Goal: Task Accomplishment & Management: Manage account settings

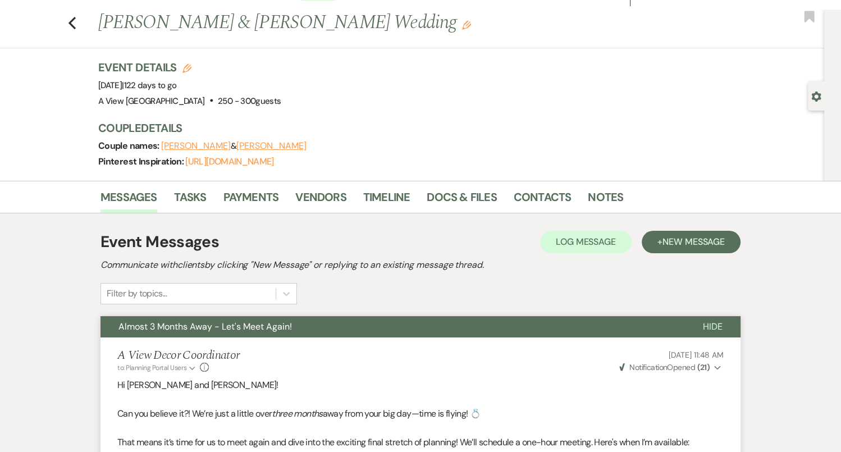
scroll to position [20, 0]
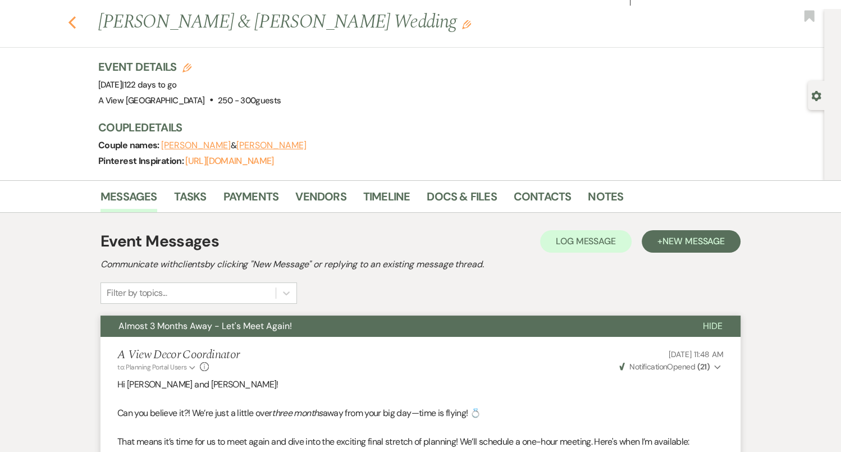
click at [72, 21] on icon "Previous" at bounding box center [72, 22] width 8 height 13
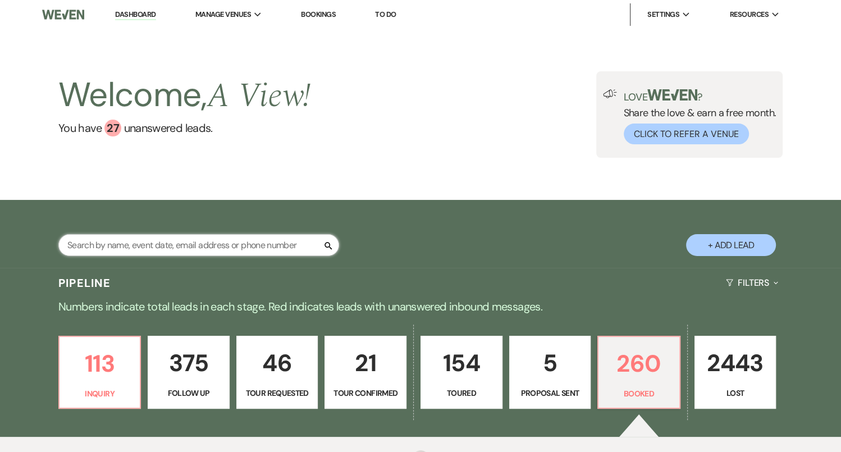
click at [261, 252] on input "text" at bounding box center [198, 245] width 281 height 22
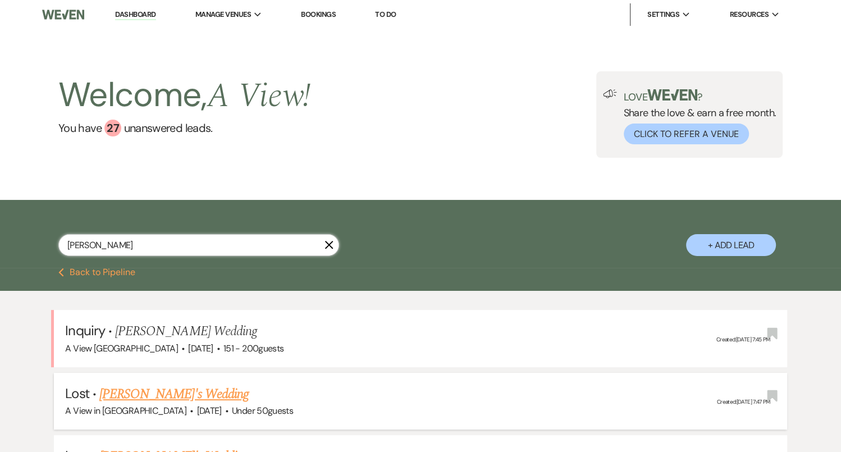
type input "[PERSON_NAME]"
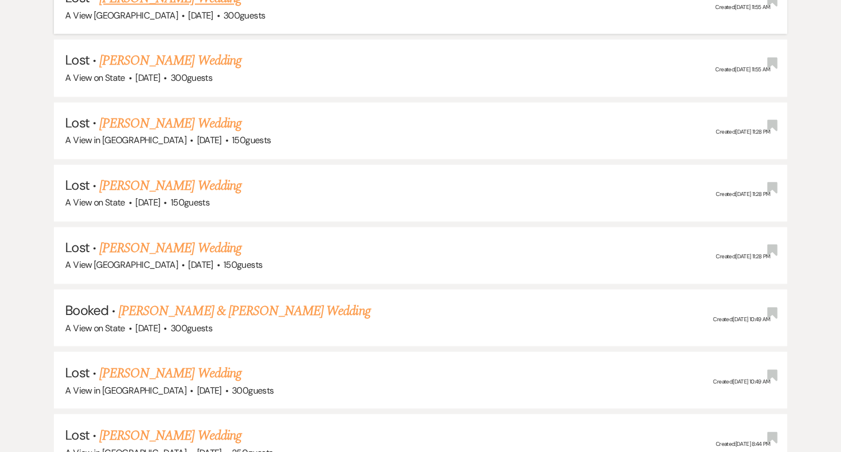
scroll to position [1584, 0]
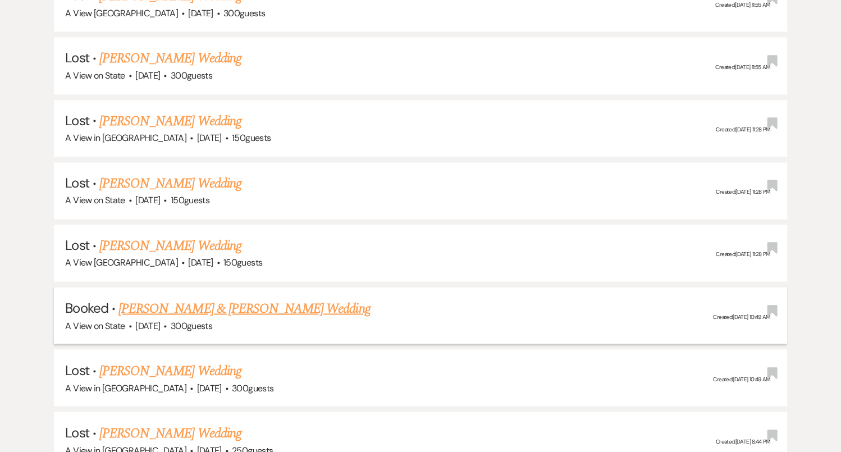
click at [208, 298] on link "[PERSON_NAME] & [PERSON_NAME] Wedding" at bounding box center [244, 308] width 252 height 20
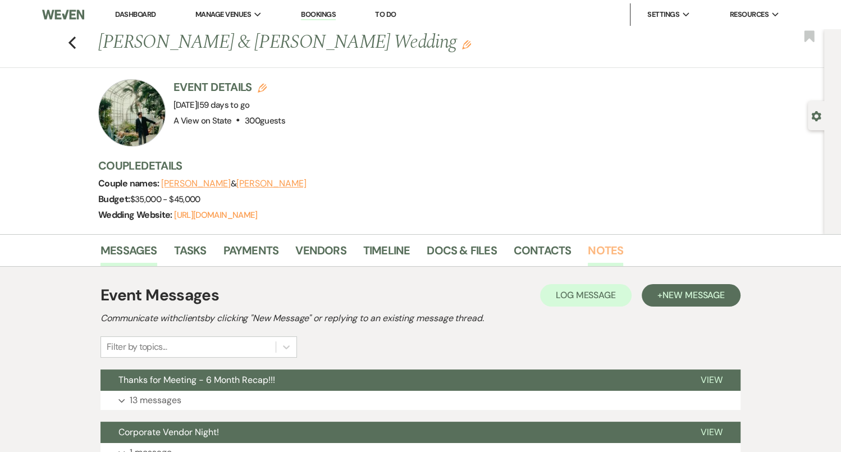
click at [599, 247] on link "Notes" at bounding box center [605, 253] width 35 height 25
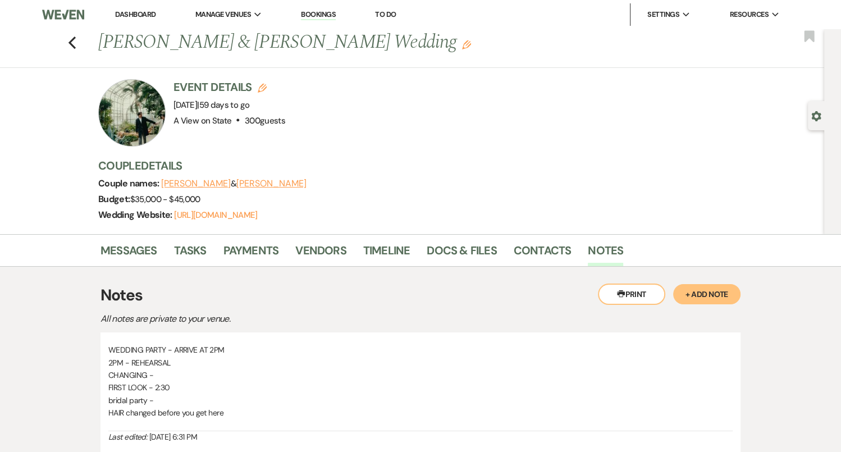
click at [695, 293] on button "+ Add Note" at bounding box center [706, 294] width 67 height 20
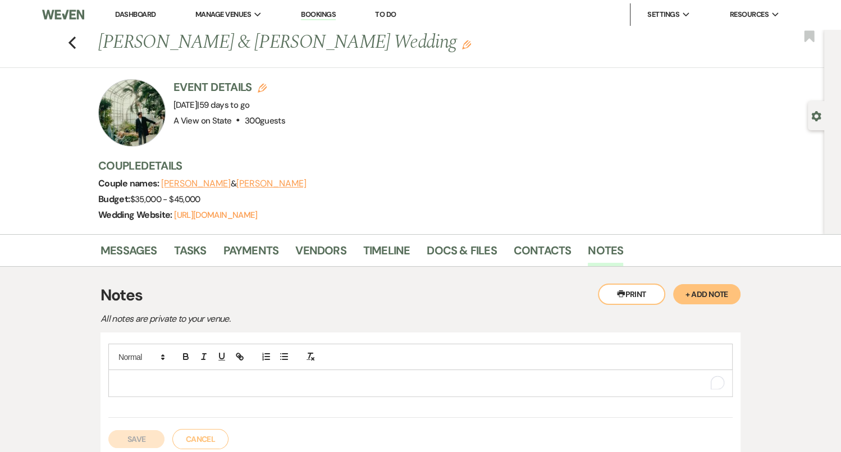
click at [463, 387] on p "To enrich screen reader interactions, please activate Accessibility in Grammarl…" at bounding box center [420, 383] width 606 height 12
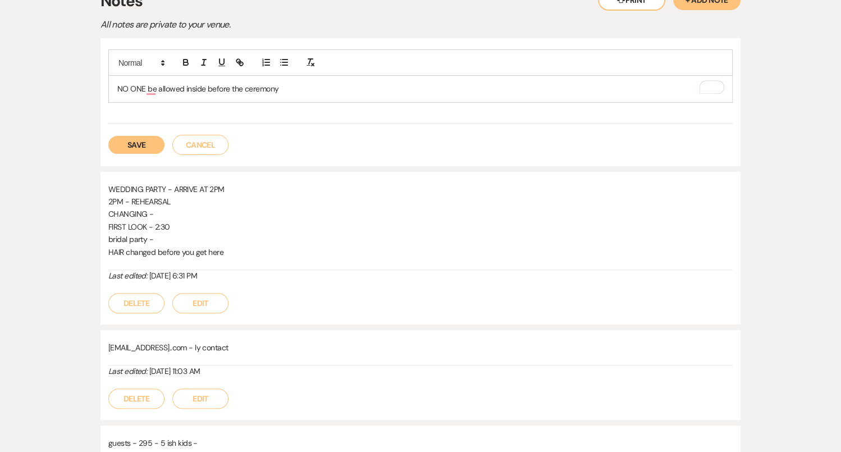
scroll to position [295, 0]
click at [331, 78] on div "NO ONE is allowed inside before the ceremony" at bounding box center [420, 88] width 623 height 26
click at [320, 90] on p "NO ONE is allowed inside before the ceremony" at bounding box center [420, 87] width 606 height 12
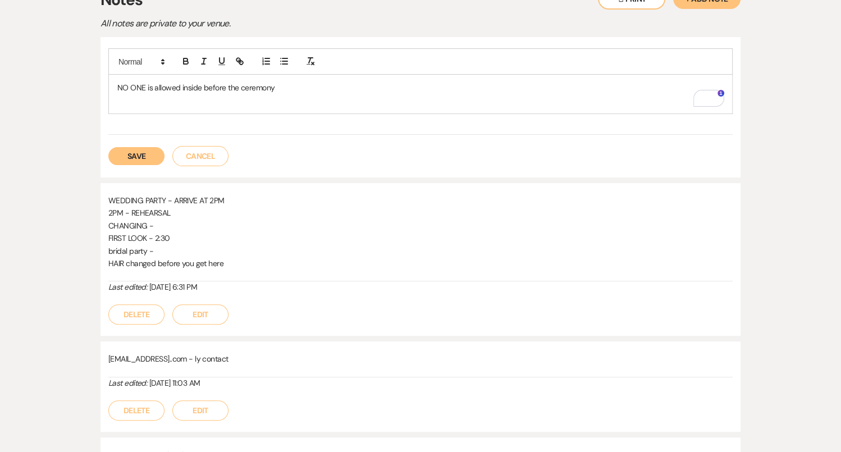
click at [134, 152] on button "Save" at bounding box center [136, 156] width 56 height 18
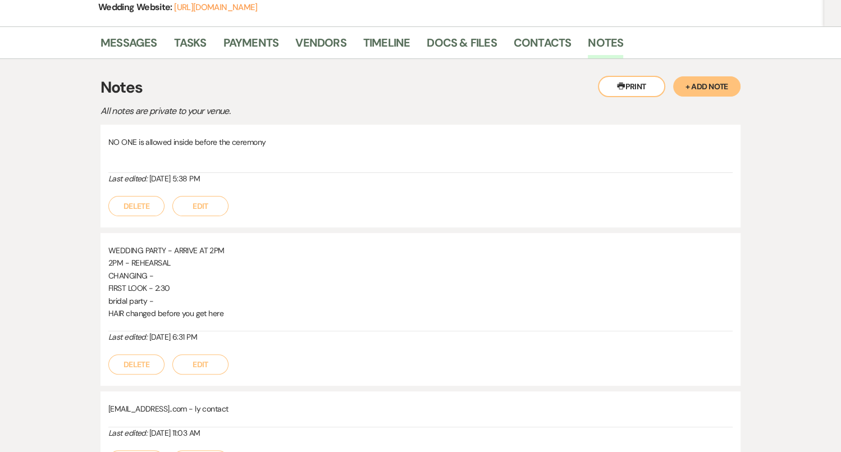
scroll to position [172, 0]
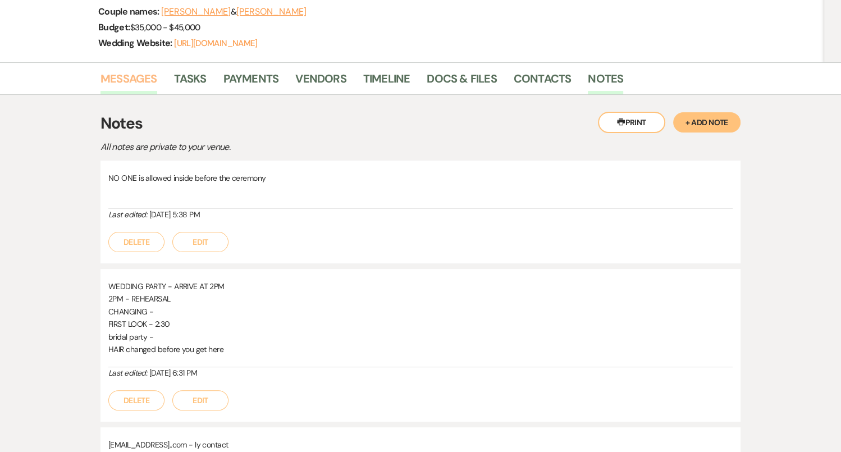
click at [145, 90] on link "Messages" at bounding box center [129, 82] width 57 height 25
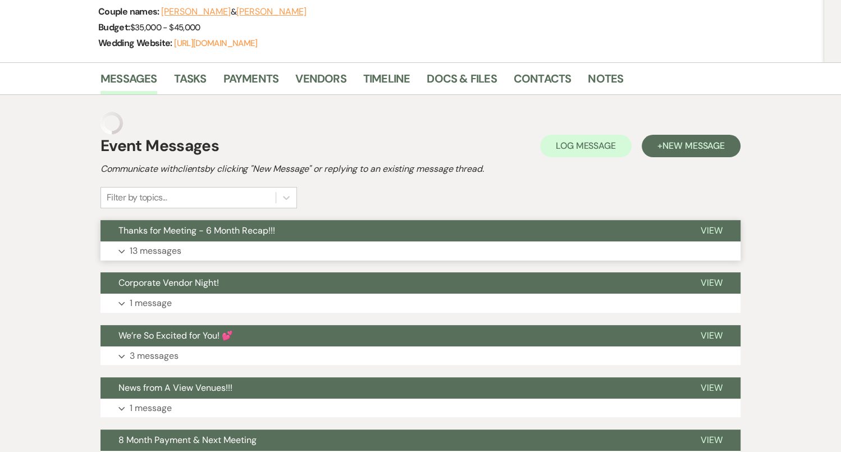
click at [259, 254] on button "Expand 13 messages" at bounding box center [421, 250] width 640 height 19
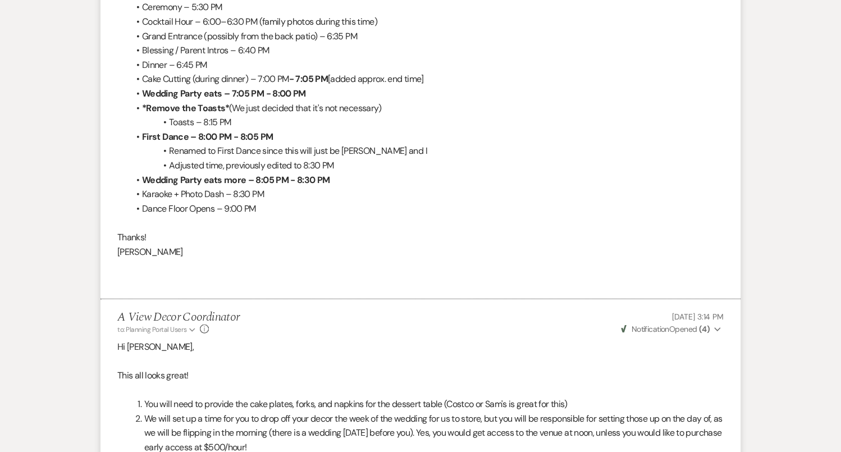
scroll to position [2168, 0]
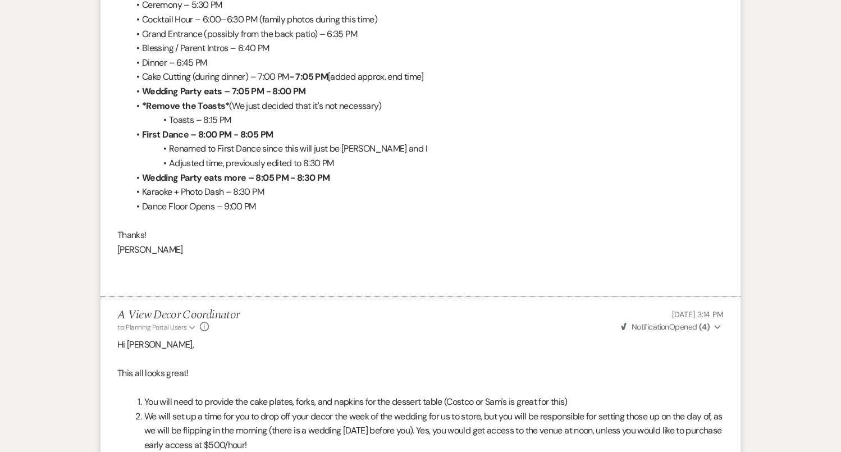
click at [284, 190] on li "Karaoke + Photo Dash – 8:30 PM" at bounding box center [426, 192] width 595 height 15
click at [277, 206] on li "Dance Floor Opens – 9:00 PM" at bounding box center [426, 206] width 595 height 15
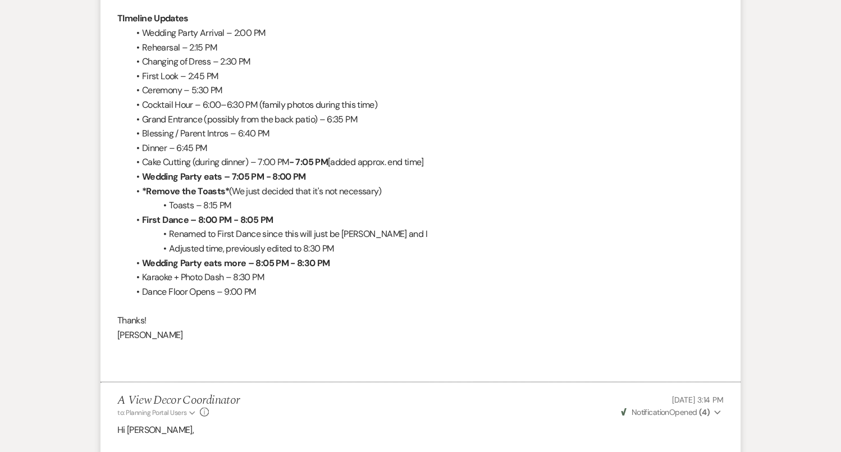
scroll to position [2082, 0]
click at [281, 277] on li "Karaoke + Photo Dash – 8:30 PM" at bounding box center [426, 278] width 595 height 15
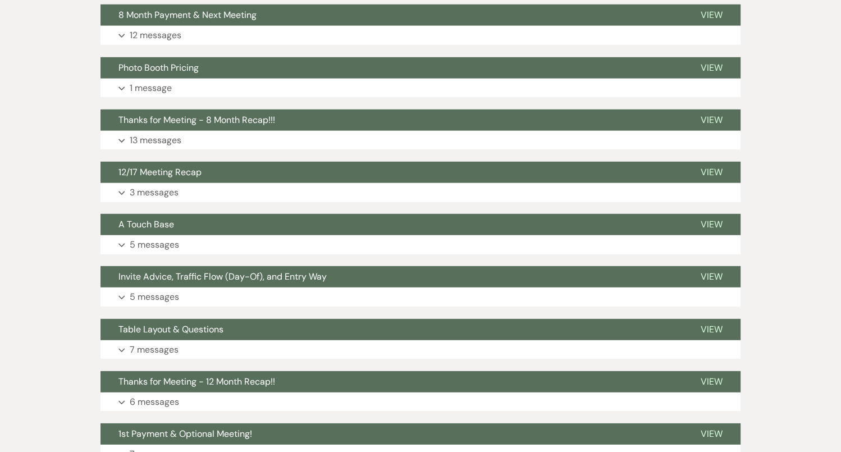
scroll to position [6731, 0]
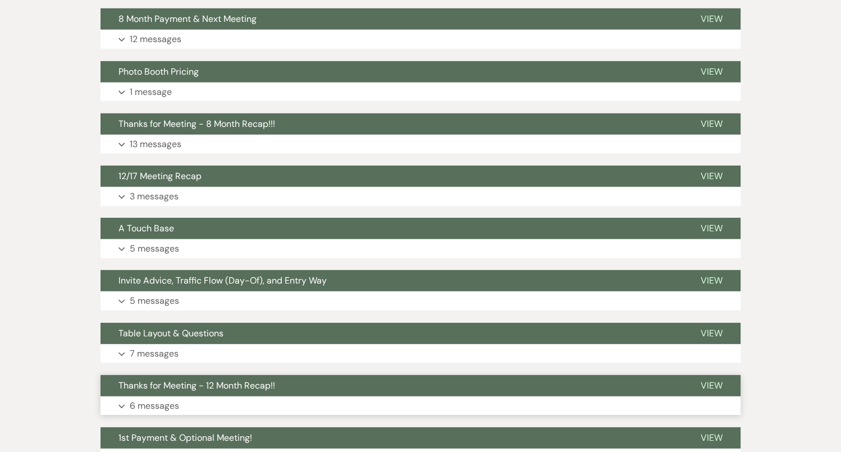
click at [225, 389] on button "Thanks for Meeting - 12 Month Recap!!" at bounding box center [392, 385] width 582 height 21
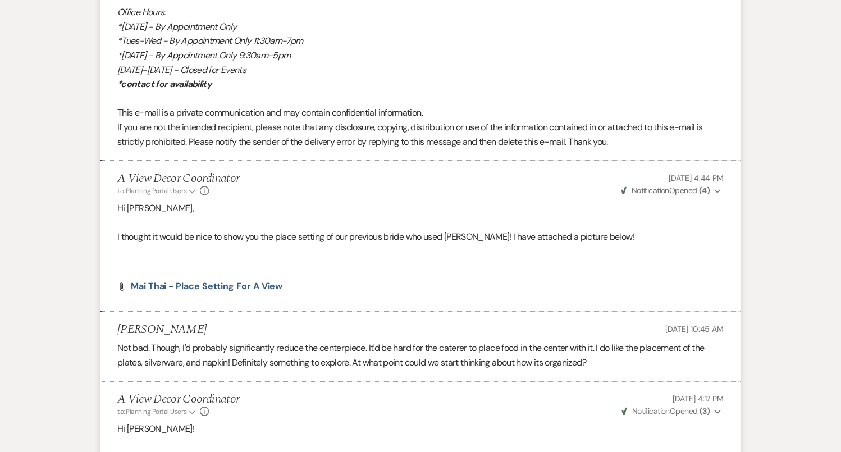
scroll to position [9024, 0]
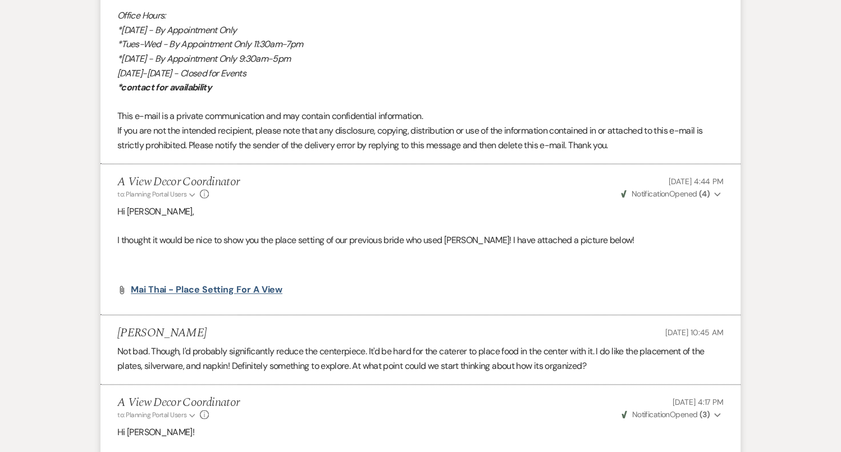
click at [201, 287] on span "Mai Thai - Place Setting for A View" at bounding box center [207, 290] width 152 height 12
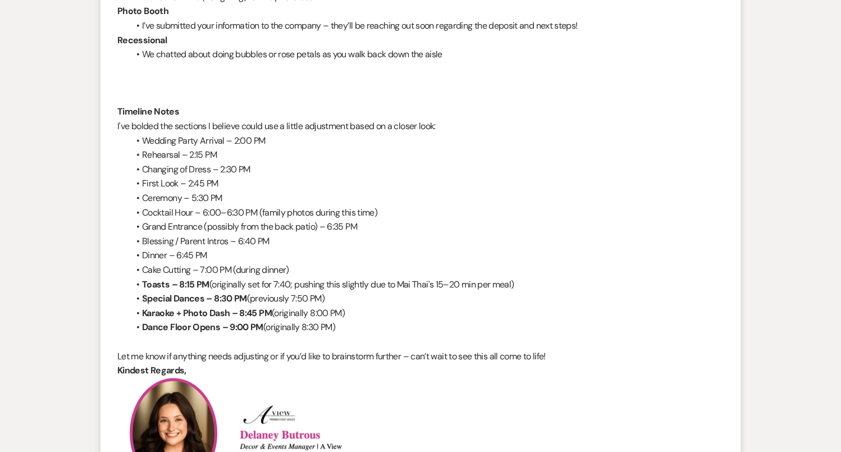
scroll to position [0, 0]
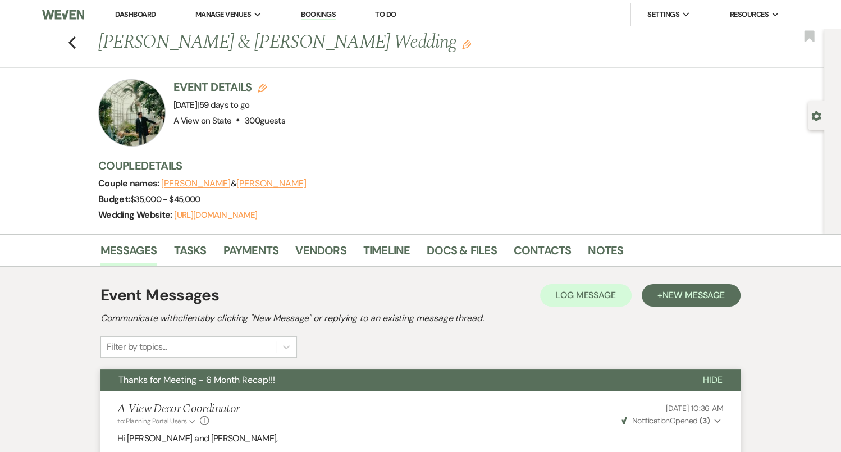
click at [602, 238] on div "Messages Tasks Payments Vendors Timeline Docs & Files Contacts Notes" at bounding box center [420, 250] width 841 height 33
click at [602, 249] on link "Notes" at bounding box center [605, 253] width 35 height 25
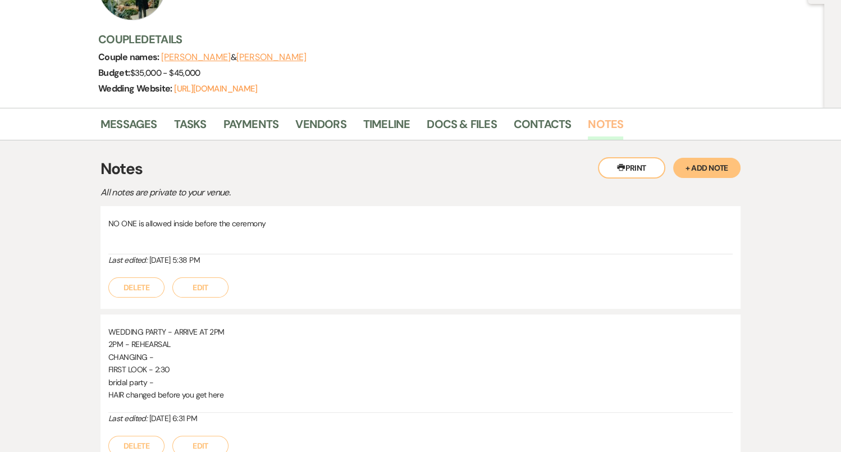
scroll to position [147, 0]
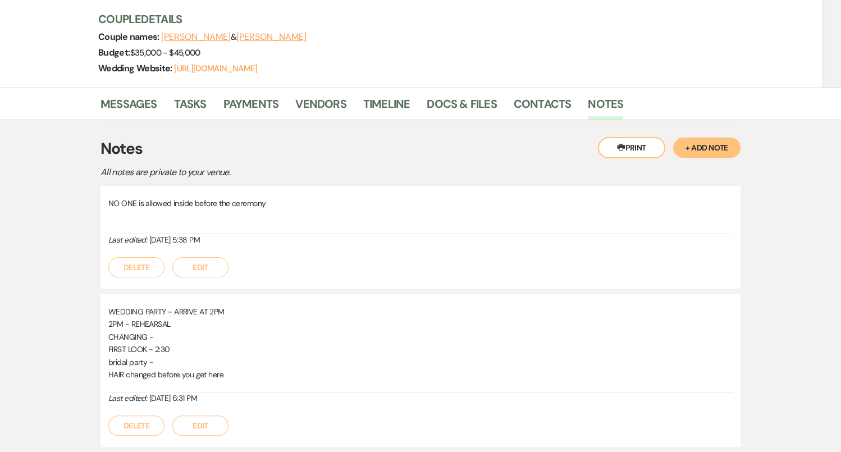
click at [218, 262] on button "Edit" at bounding box center [200, 267] width 56 height 20
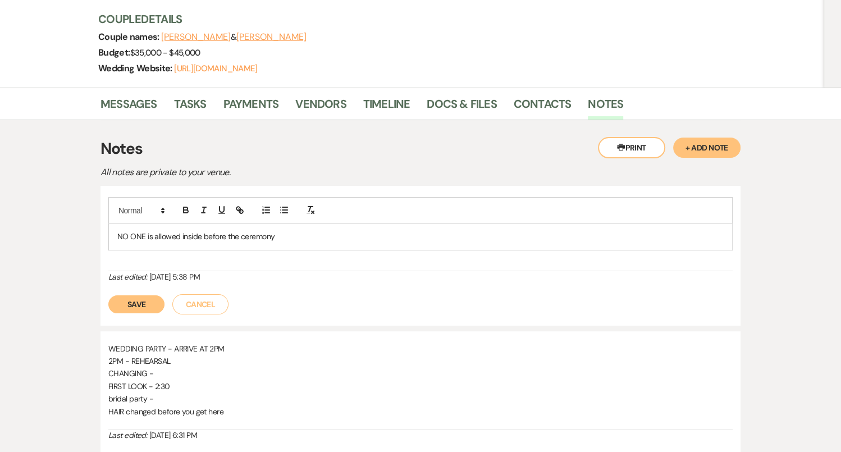
click at [296, 239] on p "NO ONE is allowed inside before the ceremony" at bounding box center [420, 236] width 606 height 12
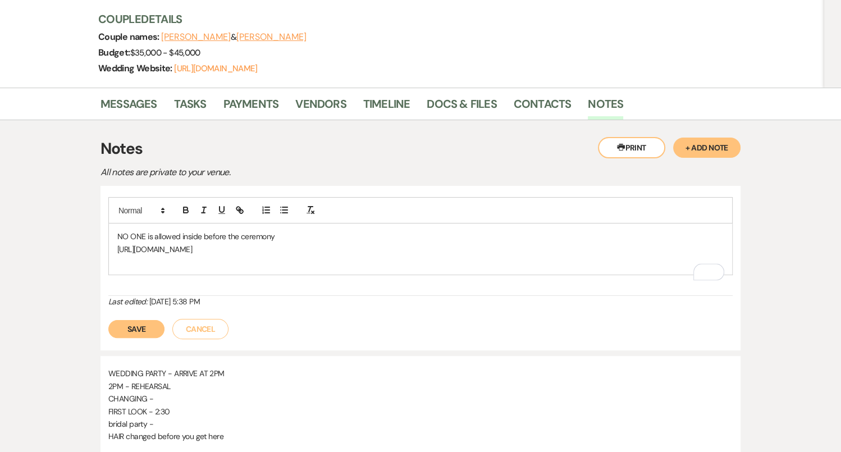
click at [128, 338] on button "Save" at bounding box center [136, 329] width 56 height 18
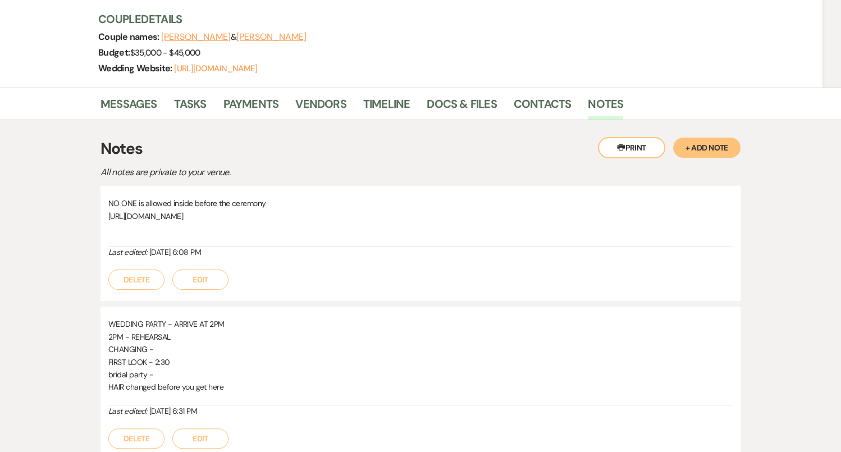
click at [239, 217] on p "[URL][DOMAIN_NAME]" at bounding box center [420, 216] width 624 height 12
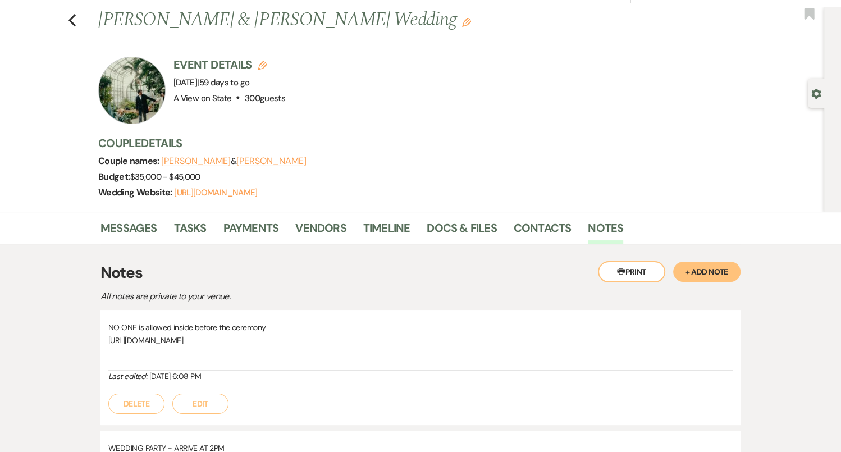
scroll to position [0, 0]
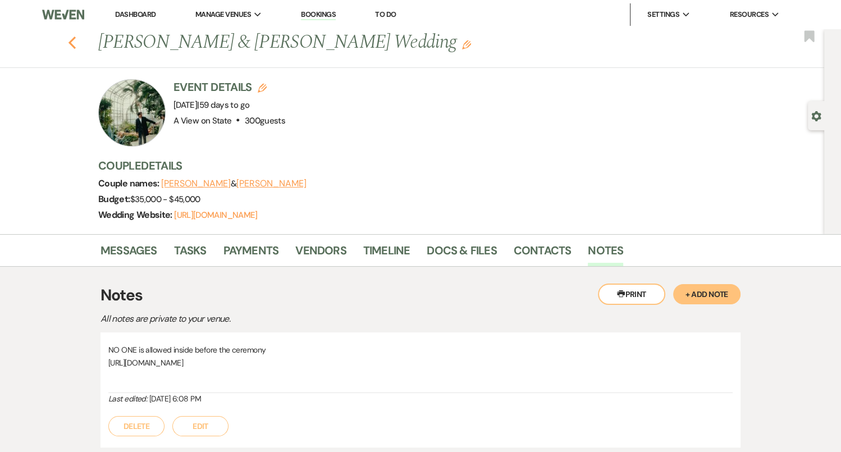
click at [72, 42] on icon "Previous" at bounding box center [72, 42] width 8 height 13
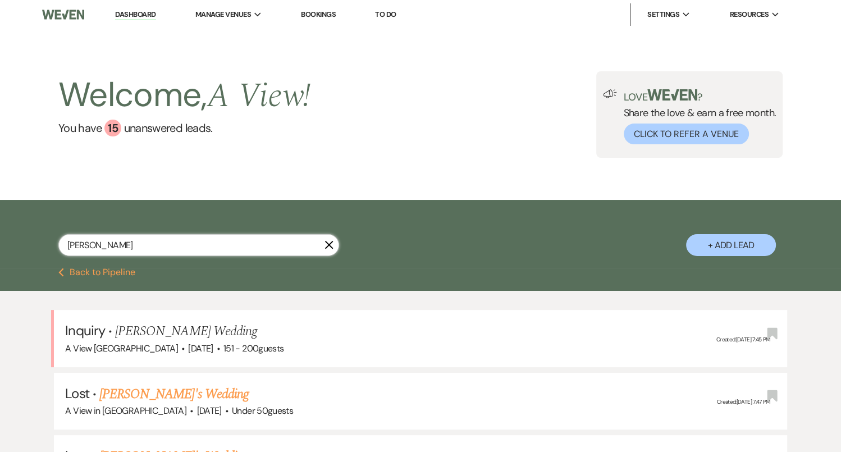
click at [150, 247] on input "[PERSON_NAME]" at bounding box center [198, 245] width 281 height 22
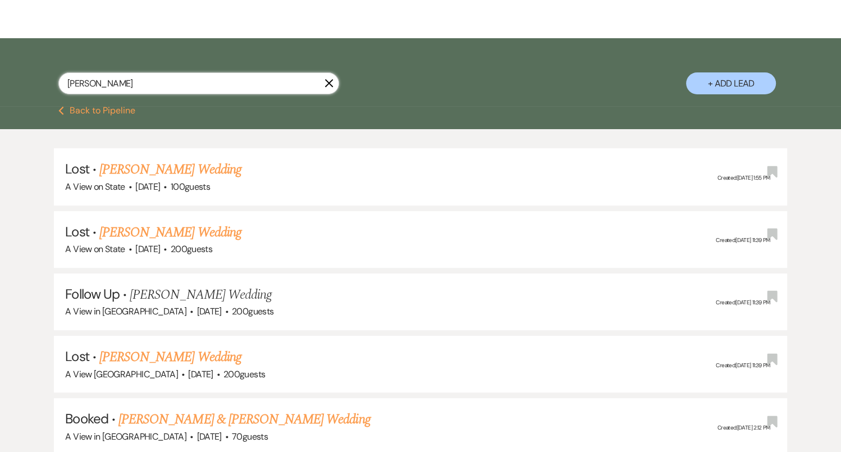
scroll to position [315, 0]
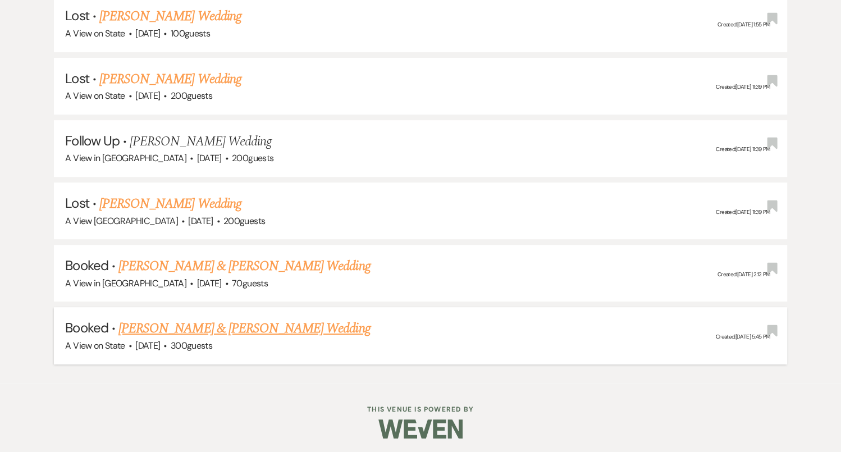
type input "[PERSON_NAME]"
click at [204, 328] on link "[PERSON_NAME] & [PERSON_NAME] Wedding" at bounding box center [244, 328] width 252 height 20
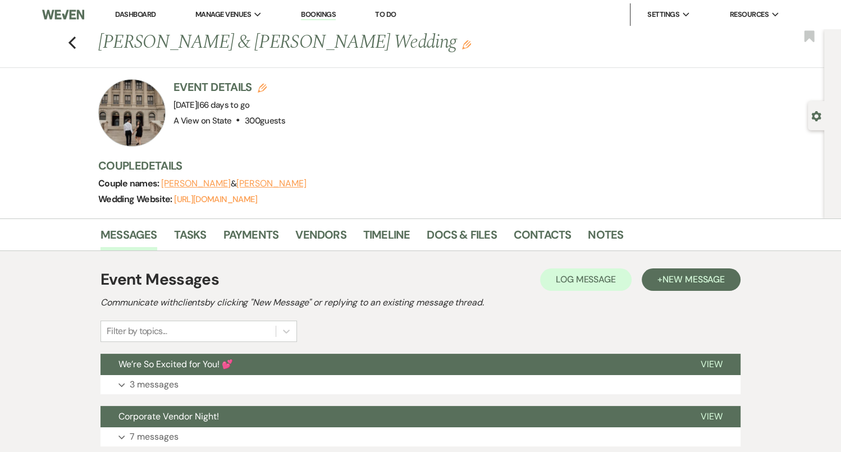
click at [603, 221] on div "Messages Tasks Payments Vendors Timeline Docs & Files Contacts Notes" at bounding box center [420, 234] width 841 height 33
click at [603, 233] on link "Notes" at bounding box center [605, 238] width 35 height 25
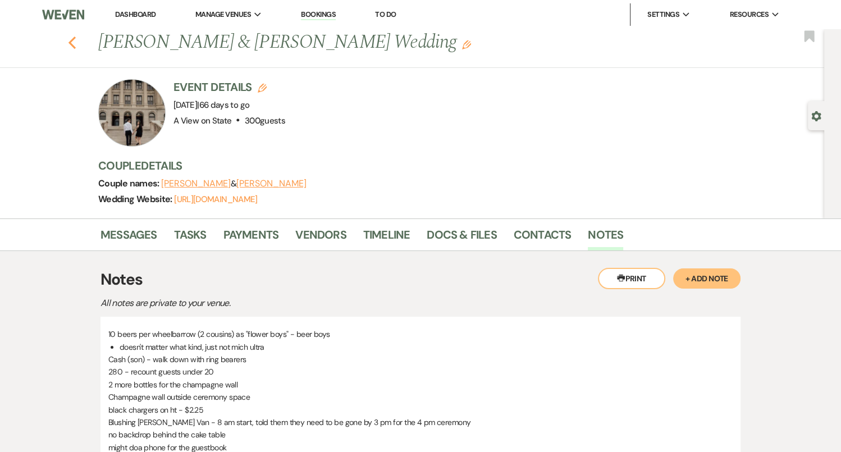
click at [71, 39] on icon "Previous" at bounding box center [72, 42] width 8 height 13
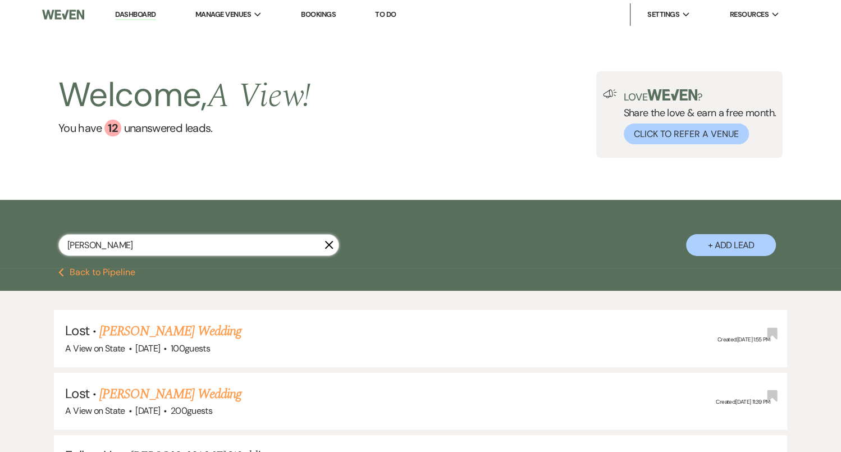
click at [174, 249] on input "[PERSON_NAME]" at bounding box center [198, 245] width 281 height 22
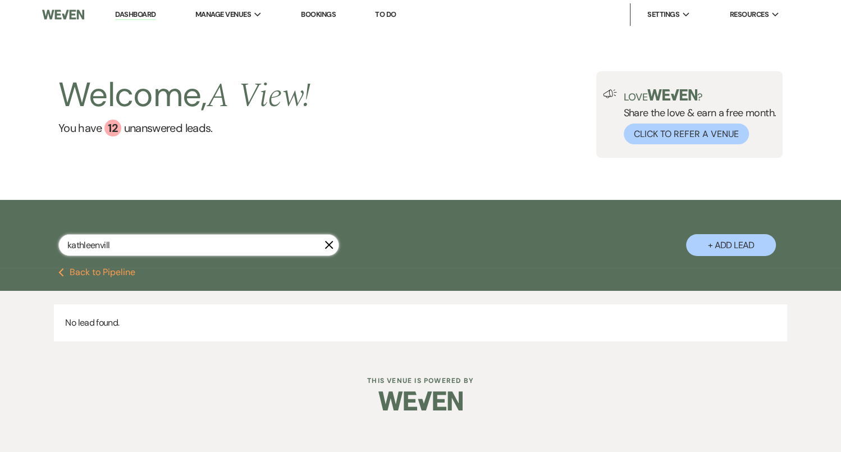
click at [98, 248] on input "kathleenvill" at bounding box center [198, 245] width 281 height 22
click at [120, 248] on input "[PERSON_NAME]" at bounding box center [198, 245] width 281 height 22
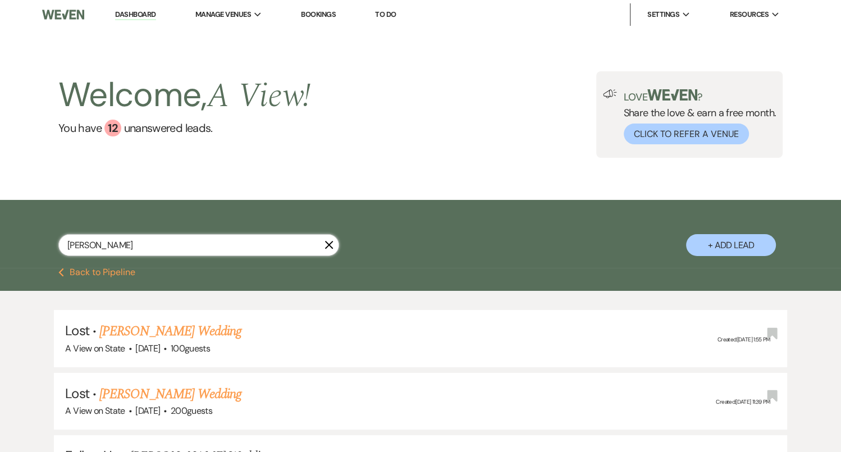
scroll to position [253, 0]
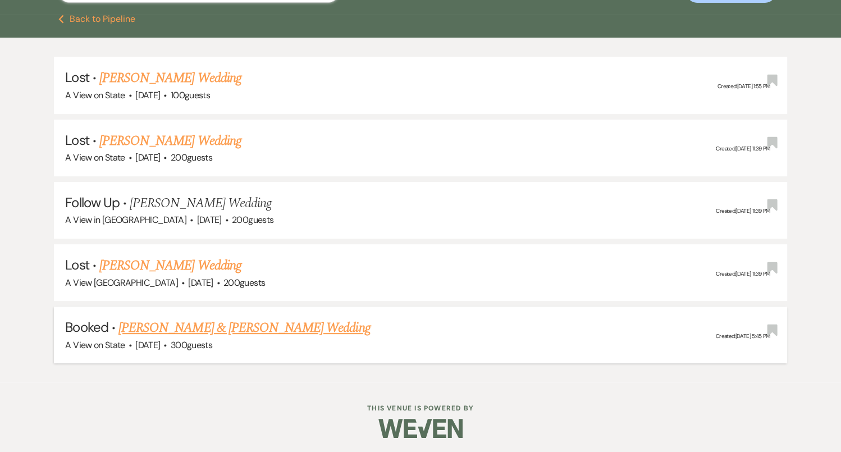
type input "[PERSON_NAME]"
click at [194, 309] on li "Booked · [PERSON_NAME] & [PERSON_NAME] Wedding A View on State · [DATE] · 300 g…" at bounding box center [420, 335] width 733 height 57
click at [195, 327] on link "[PERSON_NAME] & [PERSON_NAME] Wedding" at bounding box center [244, 328] width 252 height 20
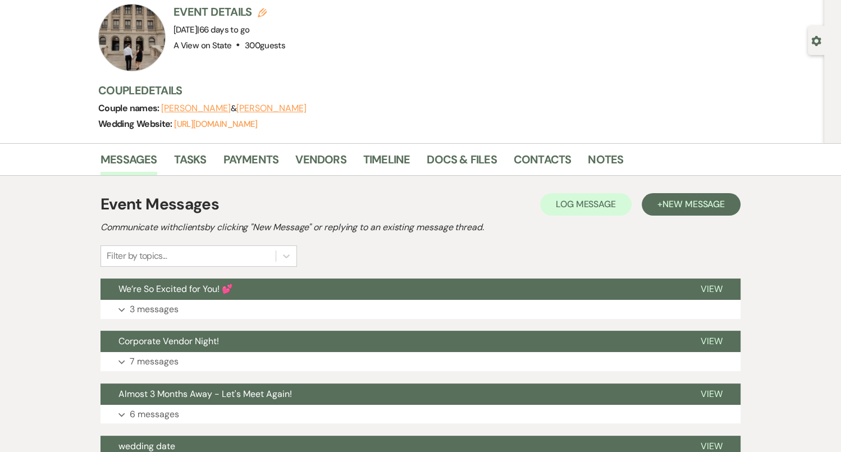
scroll to position [58, 0]
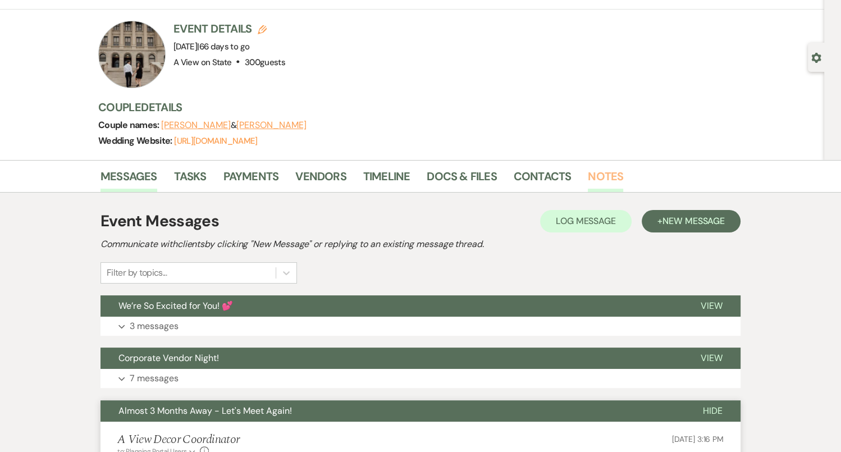
click at [606, 172] on link "Notes" at bounding box center [605, 179] width 35 height 25
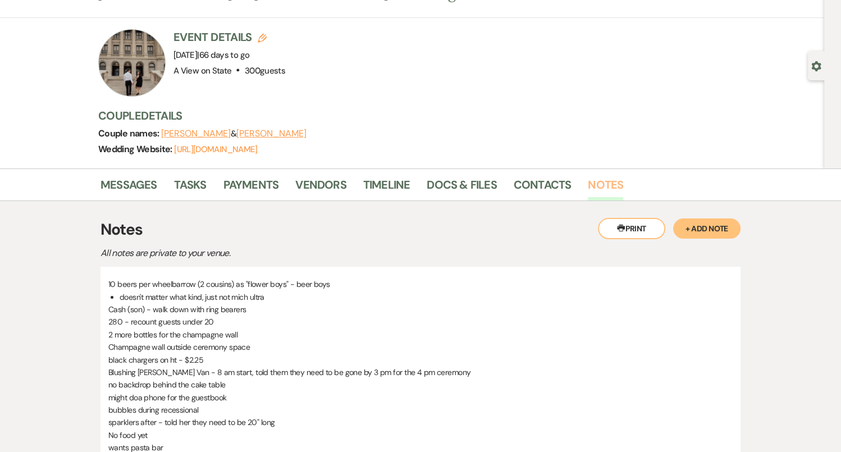
scroll to position [48, 0]
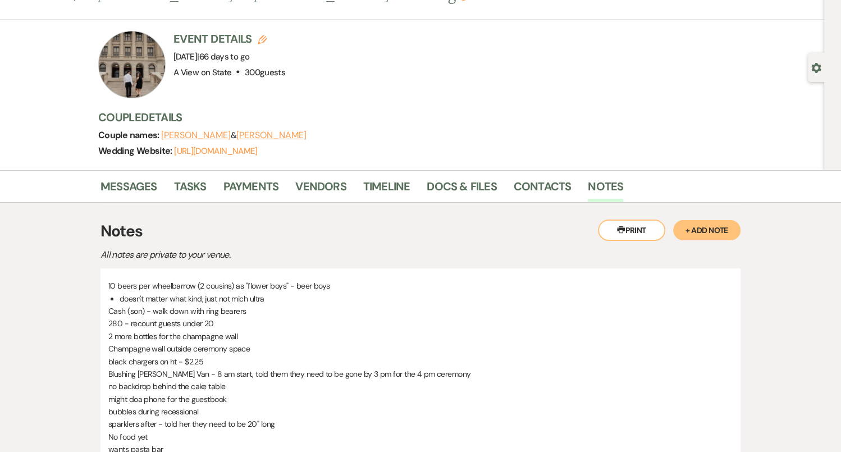
click at [727, 226] on button "+ Add Note" at bounding box center [706, 230] width 67 height 20
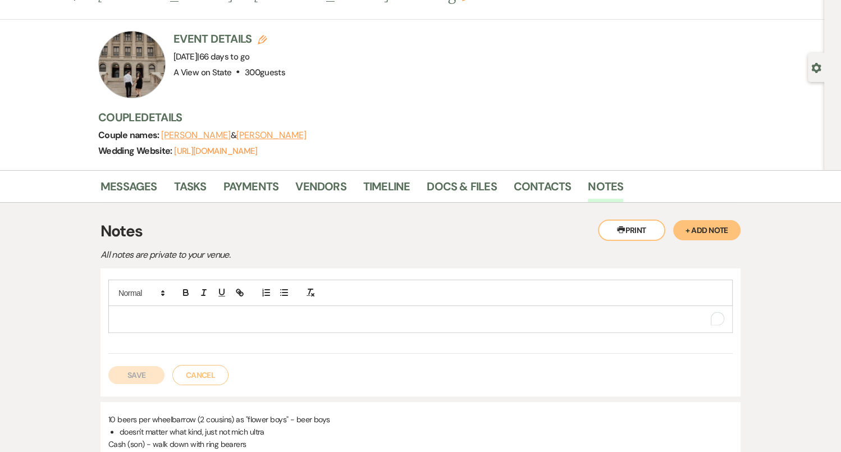
click at [190, 307] on div "To enrich screen reader interactions, please activate Accessibility in Grammarl…" at bounding box center [420, 319] width 623 height 26
click at [136, 317] on p "6 hair 6 makeup" at bounding box center [420, 319] width 606 height 12
click at [200, 320] on p "6 hair, 6 makeup" at bounding box center [420, 319] width 606 height 12
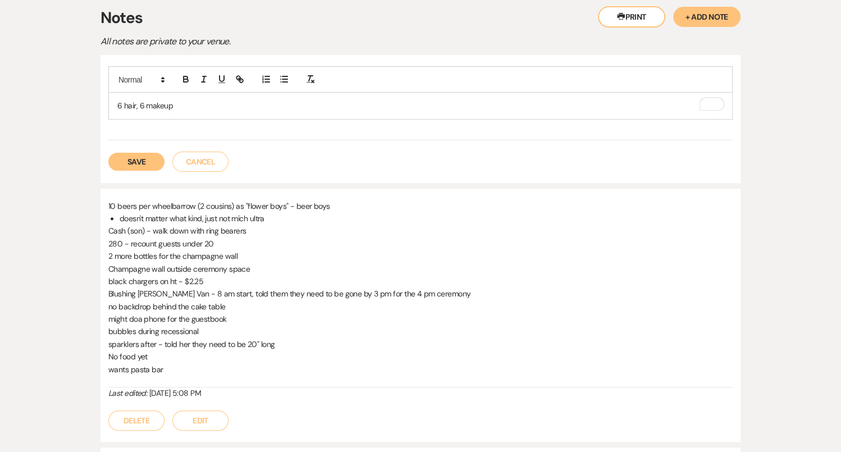
scroll to position [261, 0]
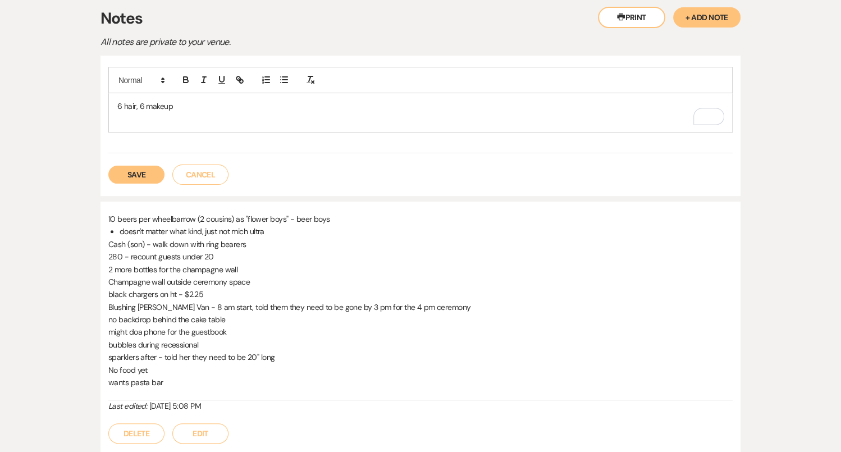
click at [157, 367] on p "No food yet" at bounding box center [420, 370] width 624 height 12
click at [150, 256] on p "280 - recount guests under 20" at bounding box center [420, 256] width 624 height 12
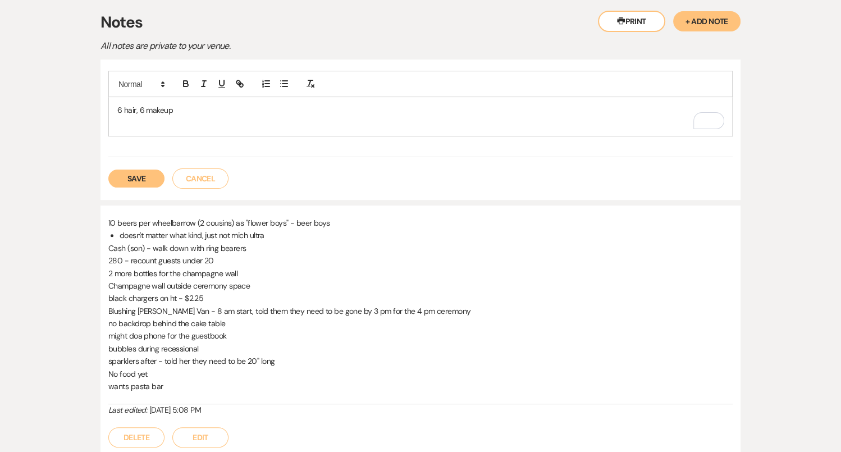
scroll to position [260, 0]
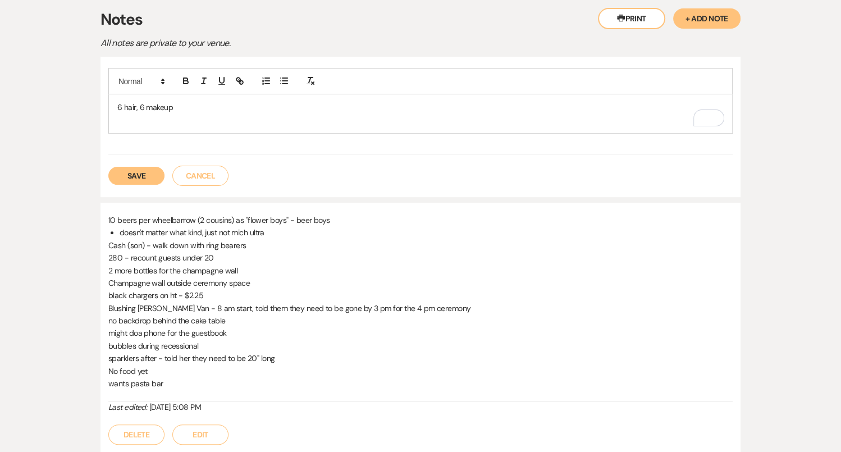
click at [133, 122] on p "To enrich screen reader interactions, please activate Accessibility in Grammarl…" at bounding box center [420, 120] width 606 height 12
click at [152, 118] on p "memorial chairs for the" at bounding box center [420, 120] width 606 height 12
click at [225, 126] on div "6 hair, 6 makeup memorial chairs for the" at bounding box center [420, 113] width 623 height 39
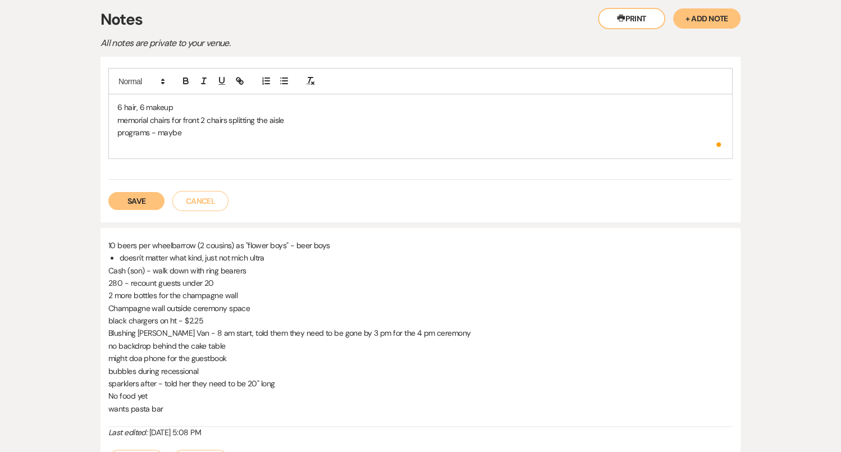
click at [168, 139] on p "To enrich screen reader interactions, please activate Accessibility in Grammarl…" at bounding box center [420, 145] width 606 height 12
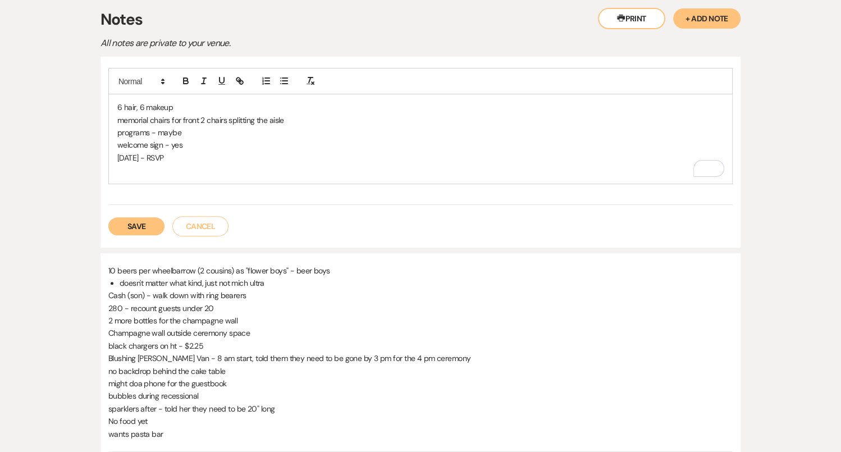
click at [126, 217] on button "Save" at bounding box center [136, 226] width 56 height 18
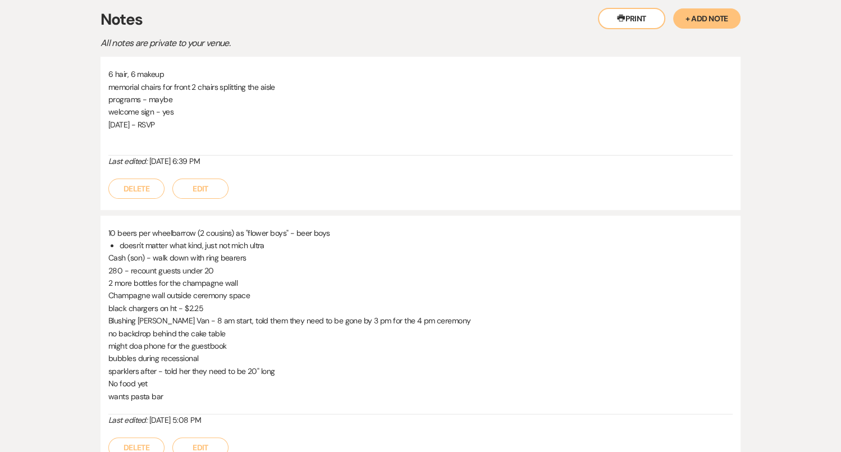
click at [206, 186] on button "Edit" at bounding box center [200, 189] width 56 height 20
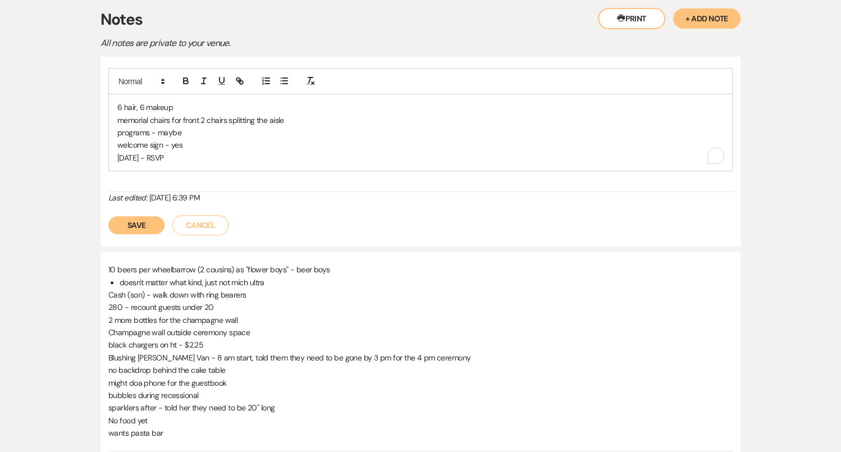
click at [208, 156] on p "[DATE] - RSVP" at bounding box center [420, 158] width 606 height 12
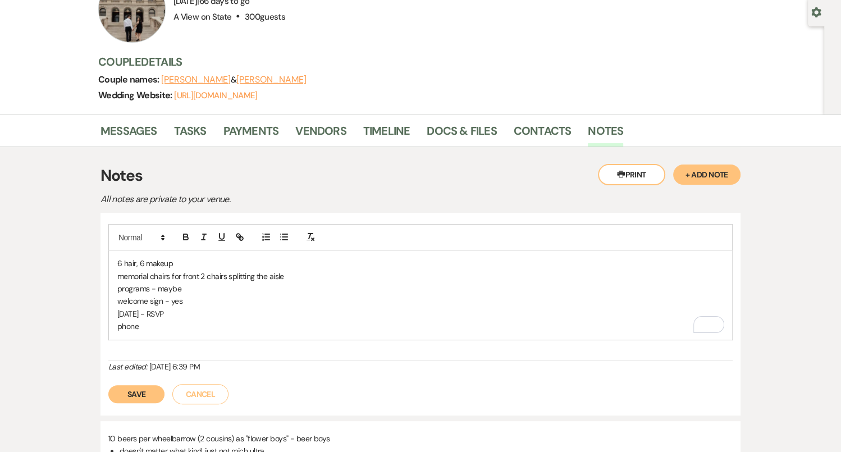
scroll to position [139, 0]
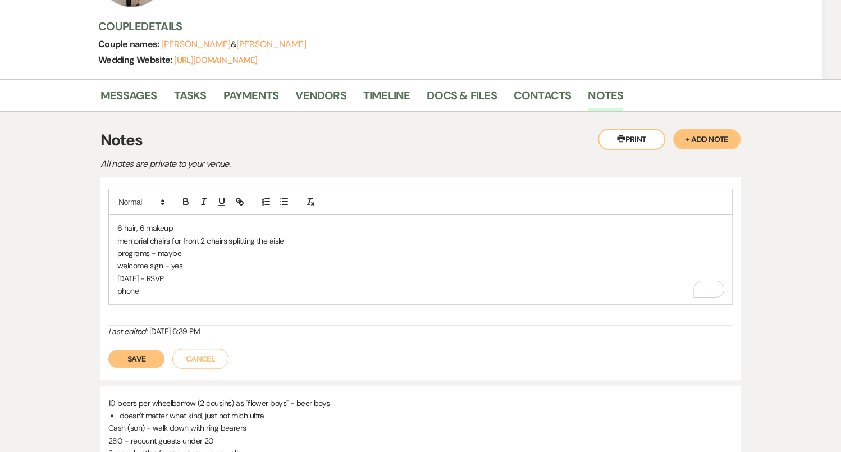
click at [123, 352] on button "Save" at bounding box center [136, 359] width 56 height 18
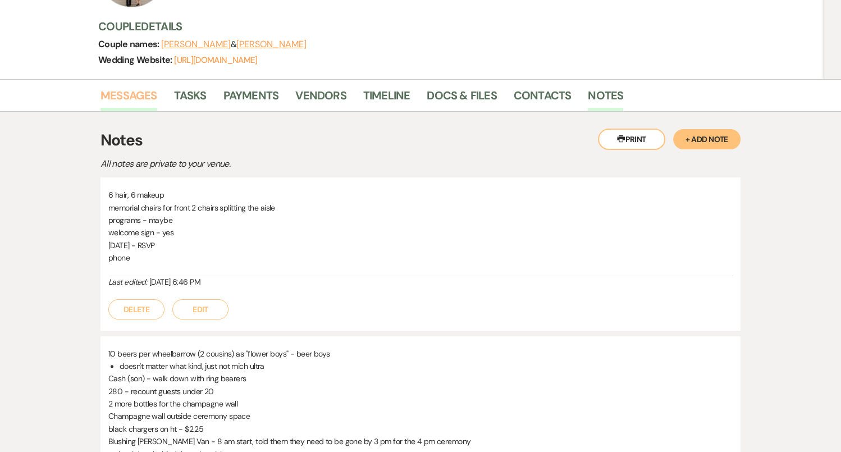
click at [132, 88] on link "Messages" at bounding box center [129, 98] width 57 height 25
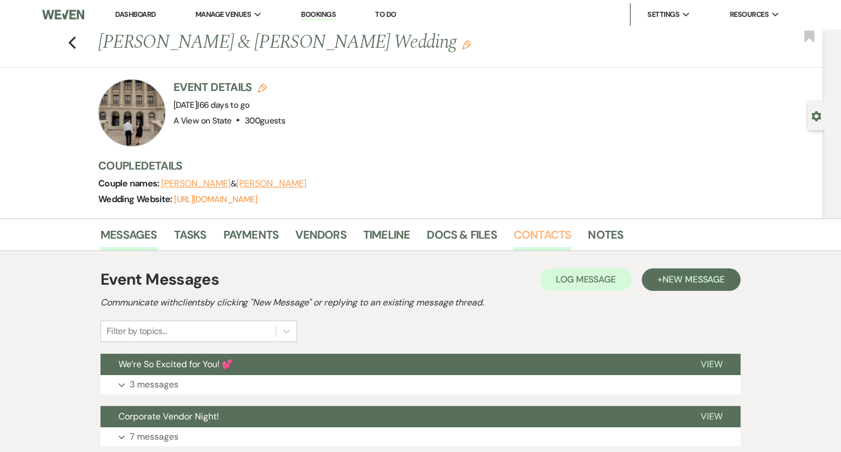
click at [553, 230] on link "Contacts" at bounding box center [543, 238] width 58 height 25
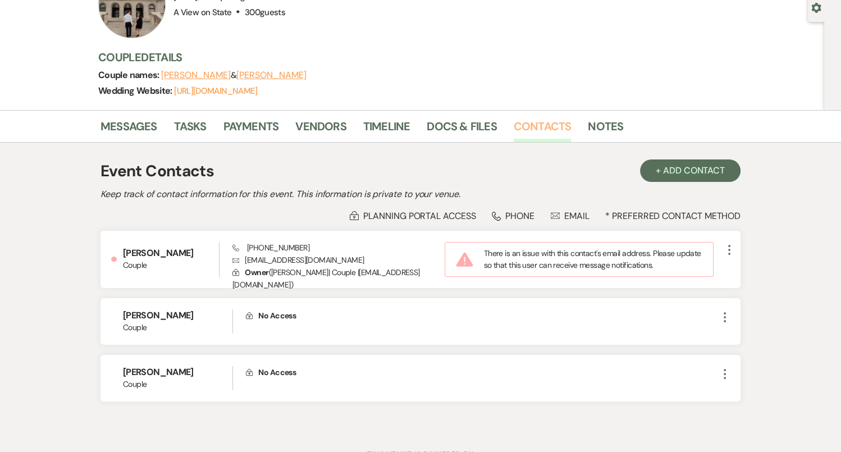
scroll to position [156, 0]
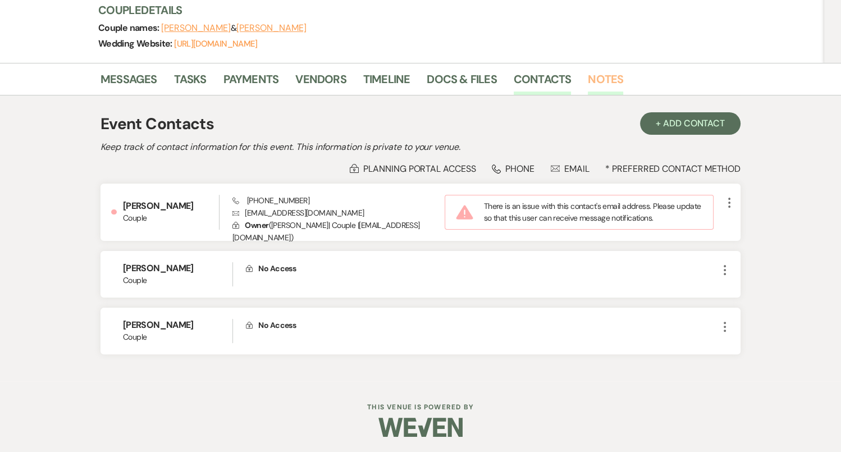
click at [612, 81] on link "Notes" at bounding box center [605, 82] width 35 height 25
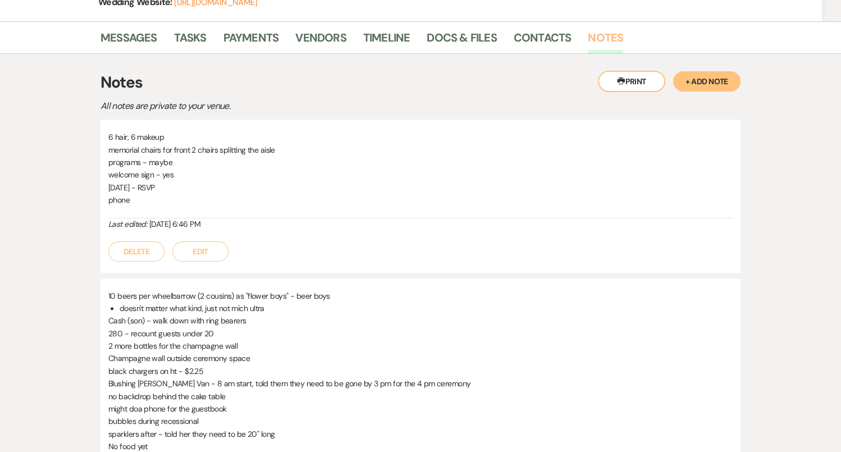
scroll to position [200, 0]
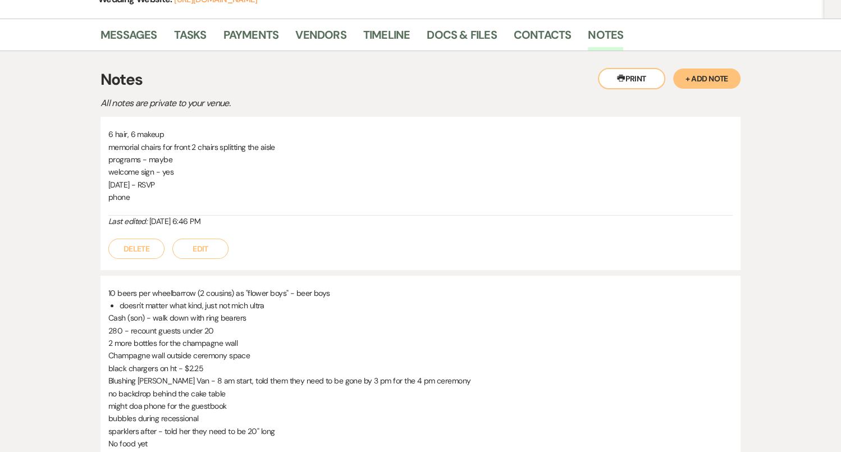
click at [211, 242] on button "Edit" at bounding box center [200, 249] width 56 height 20
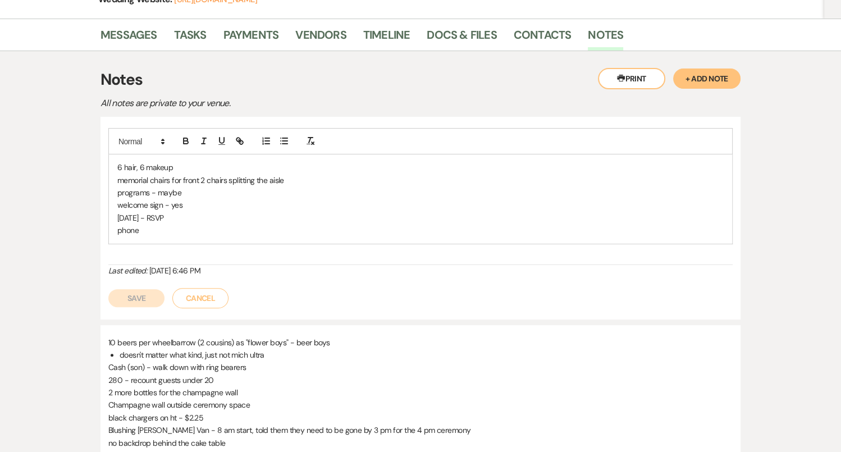
click at [182, 247] on div "6 hair, 6 makeup memorial chairs for front 2 chairs splitting the aisle program…" at bounding box center [420, 196] width 624 height 136
click at [181, 236] on div "6 hair, 6 makeup memorial chairs for front 2 chairs splitting the aisle program…" at bounding box center [420, 198] width 623 height 89
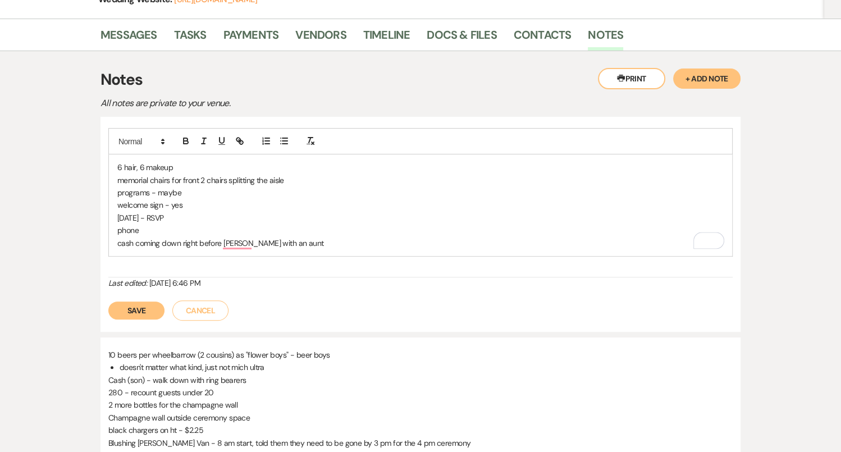
click at [129, 294] on div "Save Cancel" at bounding box center [420, 304] width 624 height 31
click at [134, 309] on button "Save" at bounding box center [136, 311] width 56 height 18
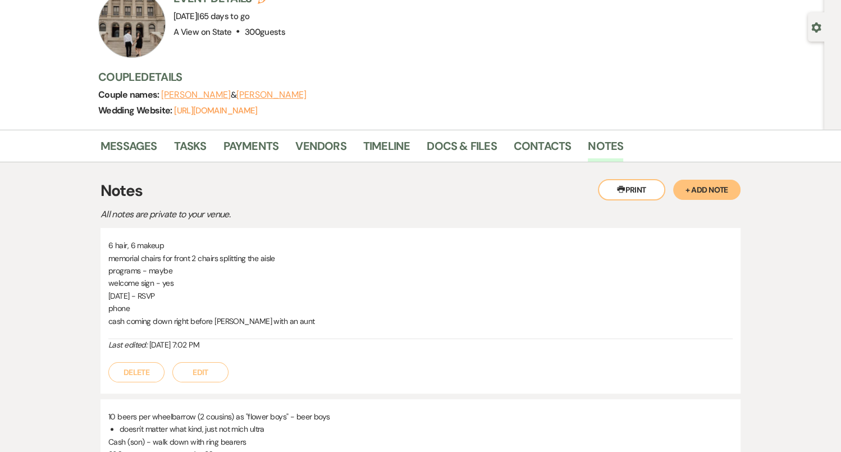
scroll to position [0, 0]
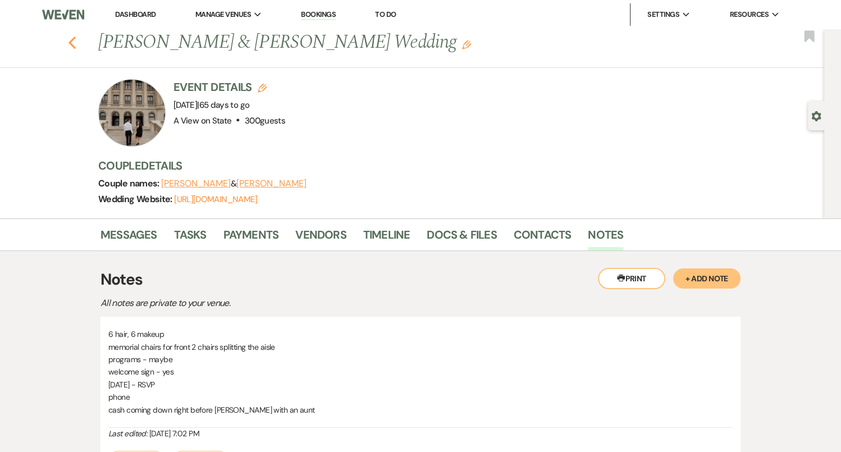
click at [74, 36] on icon "Previous" at bounding box center [72, 42] width 8 height 13
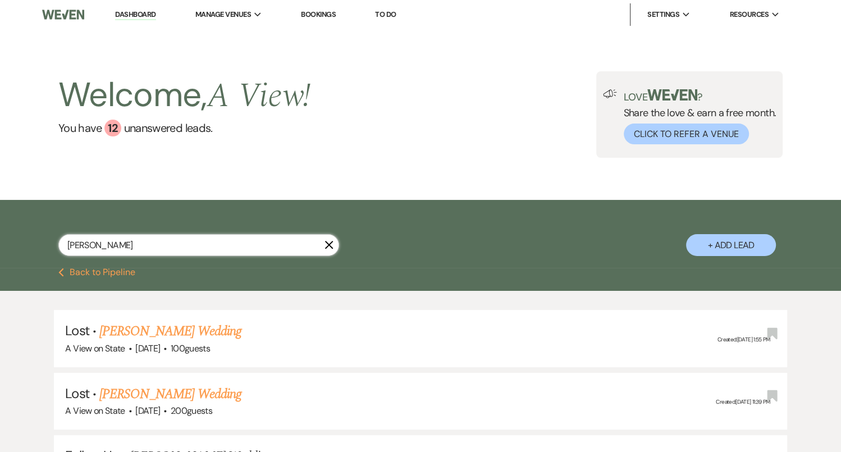
click at [121, 254] on input "[PERSON_NAME]" at bounding box center [198, 245] width 281 height 22
click at [120, 240] on input "[PERSON_NAME]" at bounding box center [198, 245] width 281 height 22
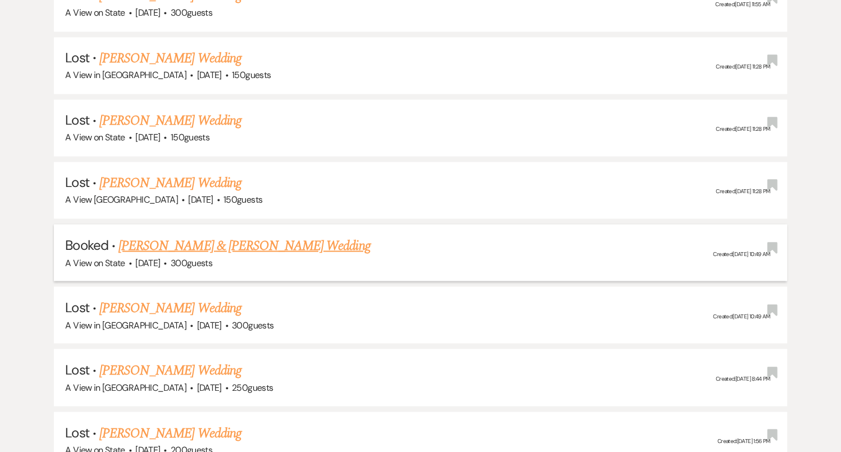
type input "[PERSON_NAME]"
click at [266, 235] on link "[PERSON_NAME] & [PERSON_NAME] Wedding" at bounding box center [244, 245] width 252 height 20
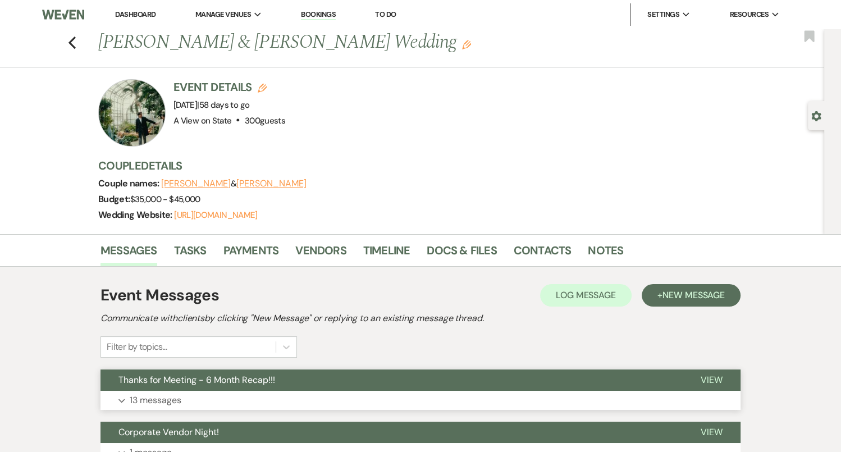
click at [427, 396] on button "Expand 13 messages" at bounding box center [421, 400] width 640 height 19
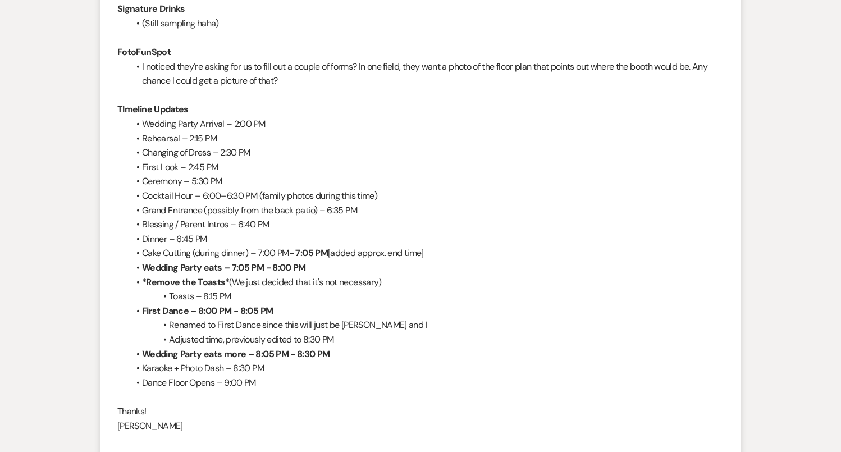
scroll to position [1992, 0]
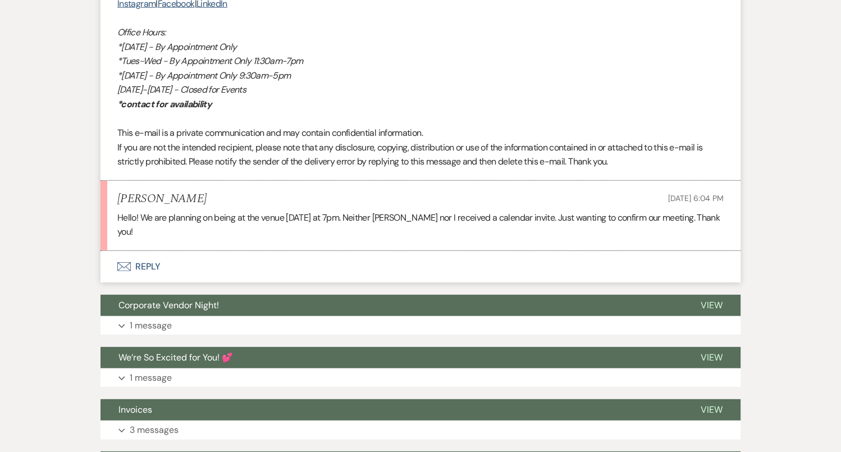
click at [415, 282] on button "Envelope Reply" at bounding box center [421, 266] width 640 height 31
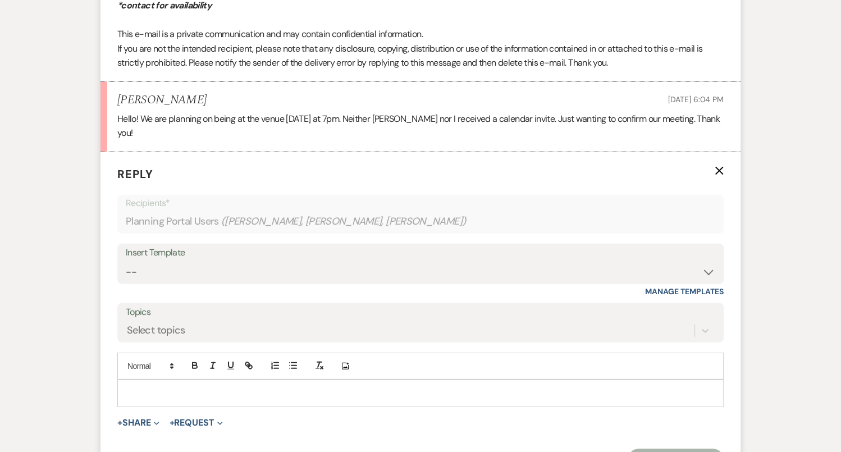
scroll to position [2919, 0]
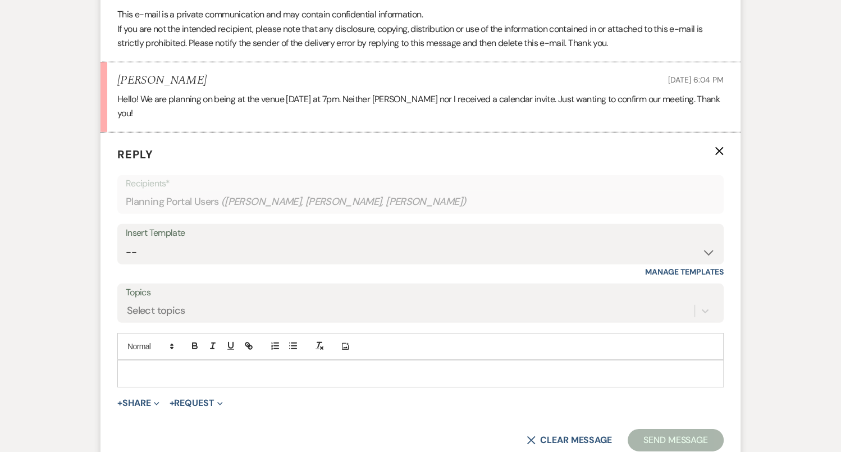
click at [394, 380] on p at bounding box center [420, 373] width 588 height 12
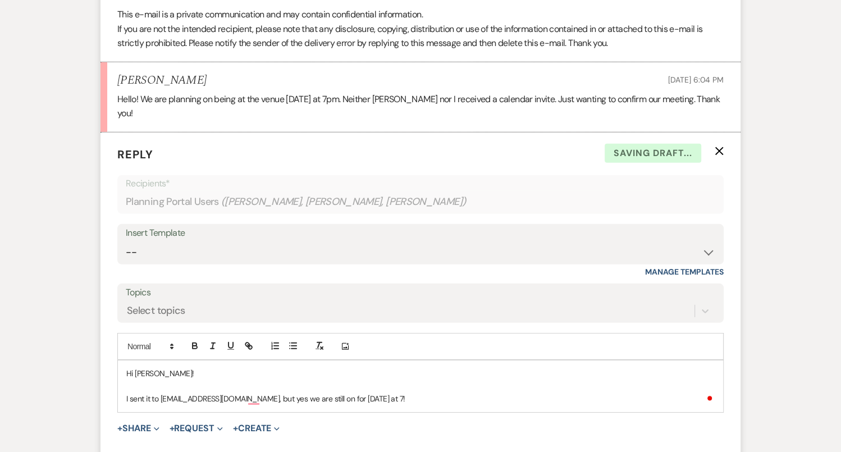
click at [375, 405] on p "I sent it to revoss97@gmail.com, but yes we are still on for tomorrow at 7!" at bounding box center [420, 399] width 588 height 12
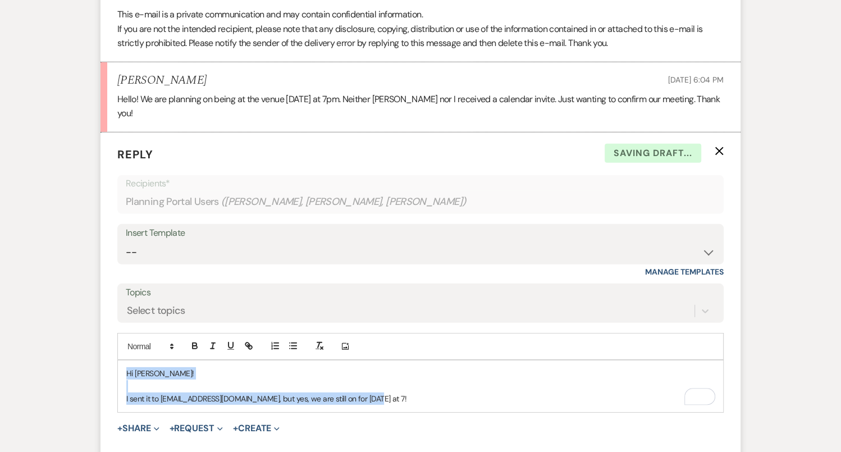
drag, startPoint x: 385, startPoint y: 412, endPoint x: 139, endPoint y: 368, distance: 249.8
click at [139, 368] on div "Add Photo Hi Rachel! I sent it to revoss97@gmail.com, but yes, we are still on …" at bounding box center [420, 372] width 606 height 79
copy div "Hi Rachel! I sent it to revoss97@gmail.com, but yes, we are still on for tomorr…"
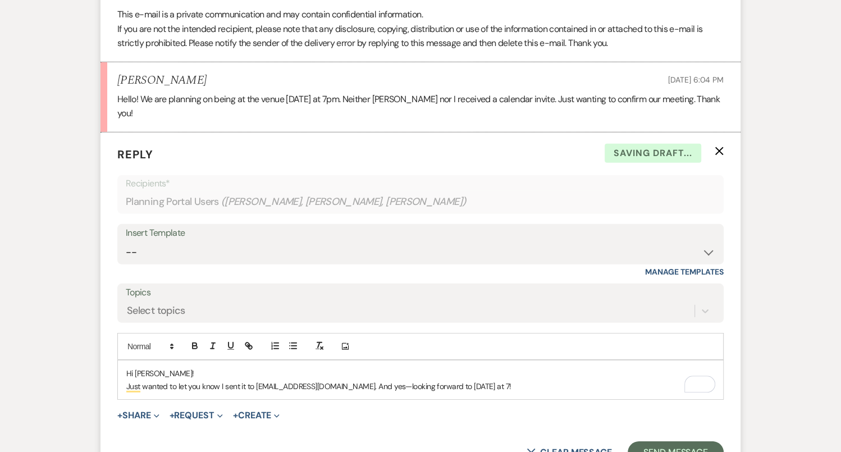
click at [232, 380] on p "Hi Rachel!" at bounding box center [420, 373] width 588 height 12
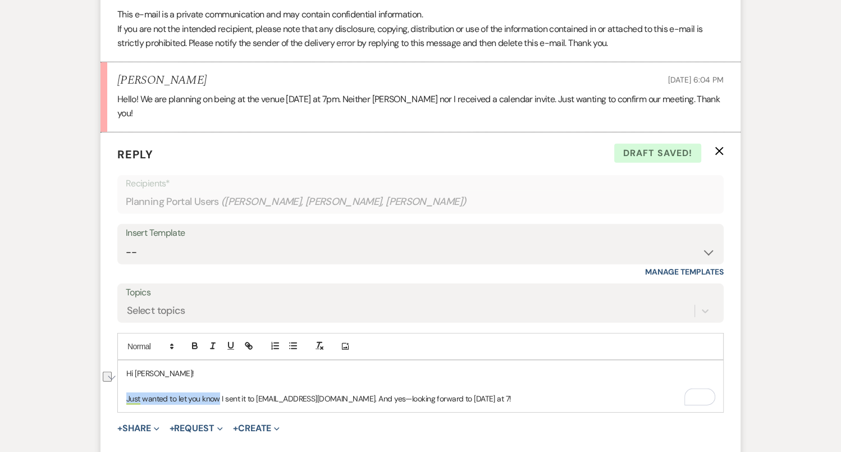
drag, startPoint x: 219, startPoint y: 408, endPoint x: 121, endPoint y: 409, distance: 97.7
click at [272, 405] on p "It looks like I sent it to revoss97@gmail.com. And yes—looking forward to tomor…" at bounding box center [420, 399] width 588 height 12
drag, startPoint x: 287, startPoint y: 409, endPoint x: 272, endPoint y: 408, distance: 15.8
click at [272, 405] on p "It looks like I sent it to revoss97@gmail.com!! And yes—looking forward to tomo…" at bounding box center [420, 399] width 588 height 12
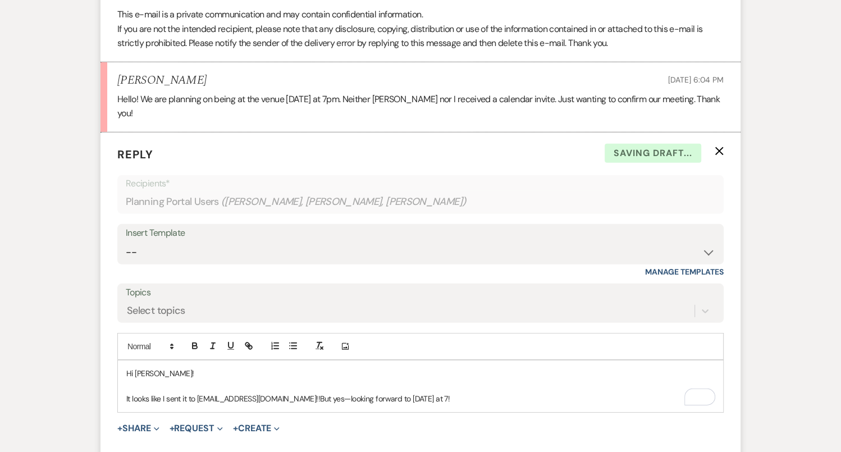
click at [273, 405] on p "It looks like I sent it to revoss97@gmail.com!!But yes—looking forward to tomor…" at bounding box center [420, 399] width 588 height 12
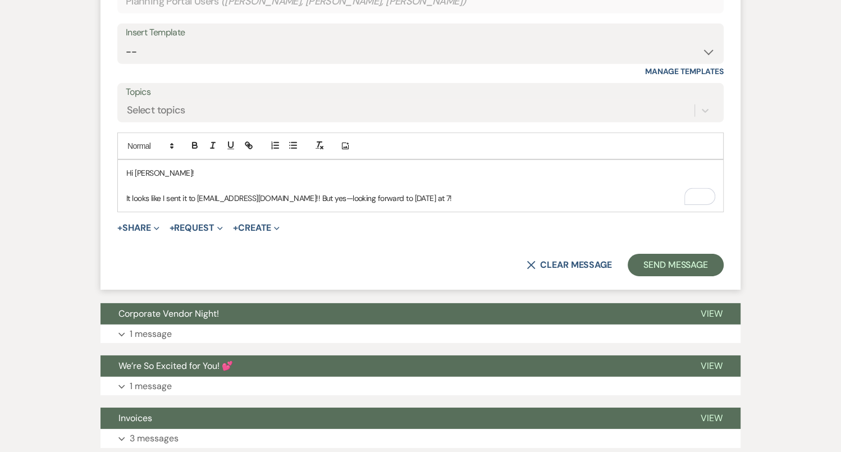
scroll to position [3242, 0]
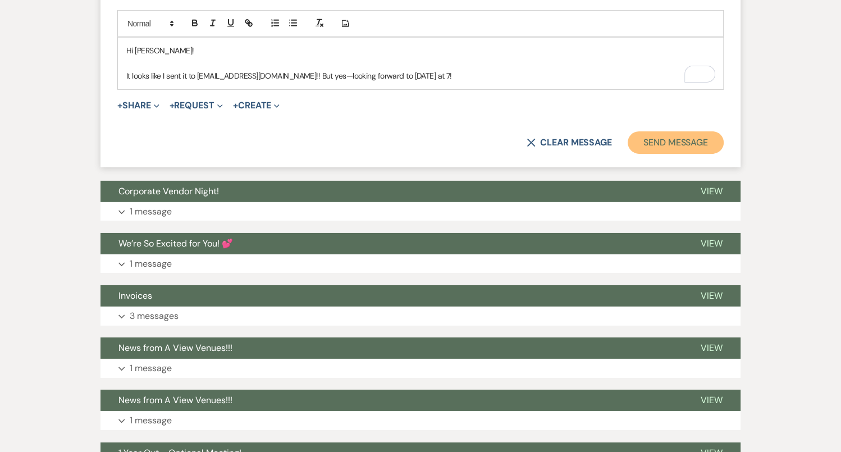
click at [663, 153] on button "Send Message" at bounding box center [676, 142] width 96 height 22
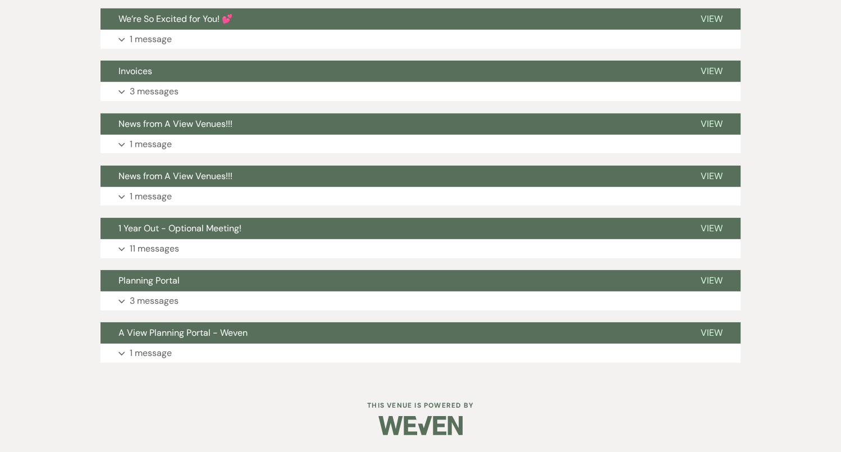
scroll to position [3243, 0]
